Goal: Check status

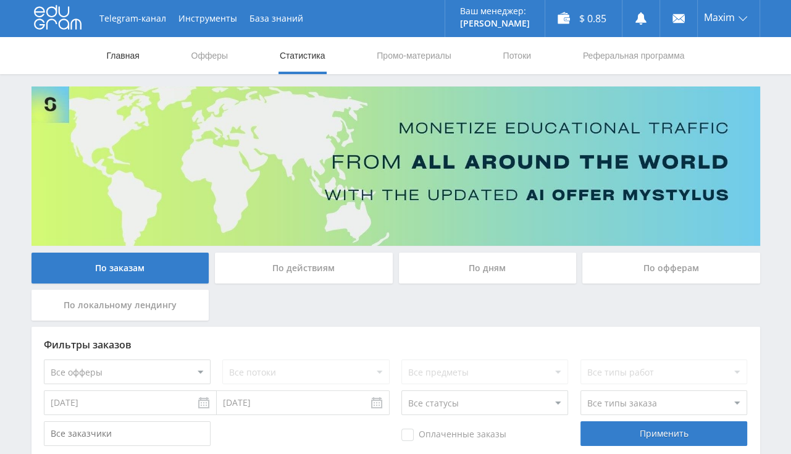
click at [135, 59] on link "Главная" at bounding box center [123, 55] width 35 height 37
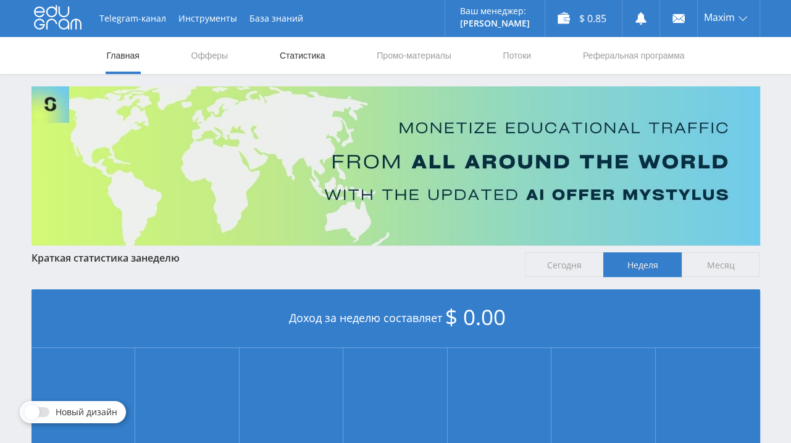
click at [301, 59] on link "Статистика" at bounding box center [303, 55] width 48 height 37
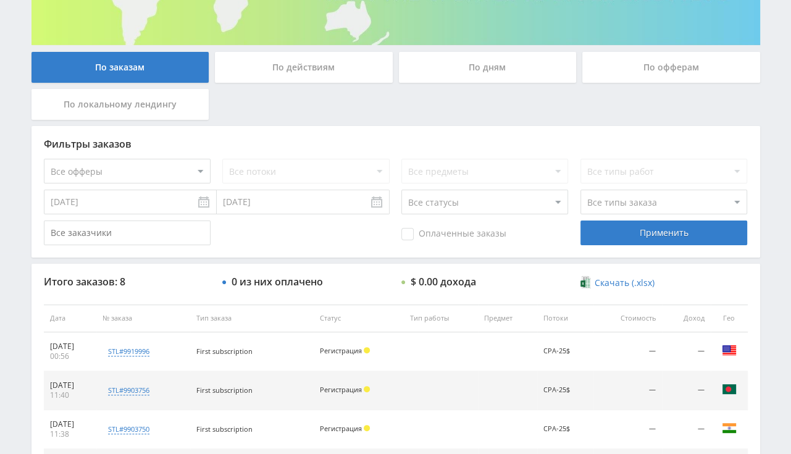
scroll to position [376, 0]
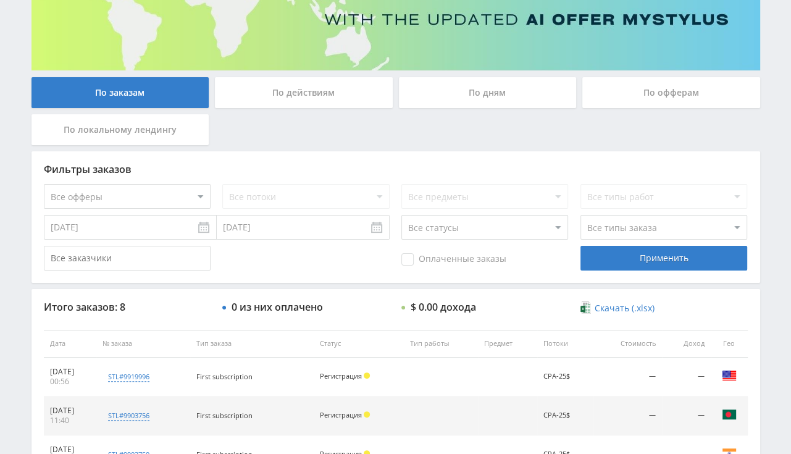
scroll to position [153, 0]
